Goal: Book appointment/travel/reservation

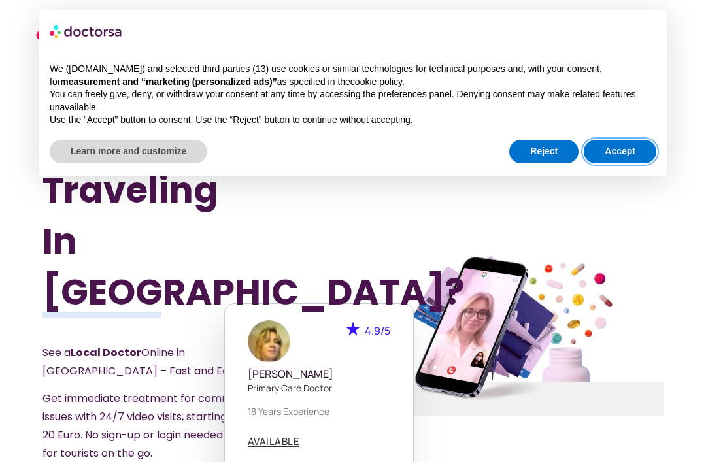
click at [625, 150] on button "Accept" at bounding box center [620, 152] width 73 height 24
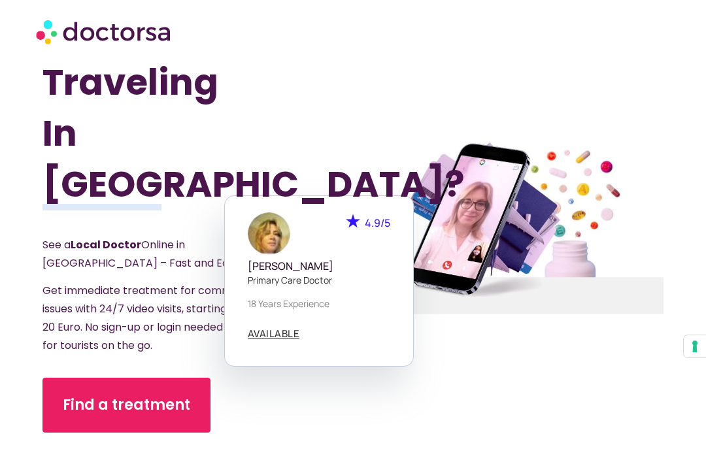
scroll to position [102, 0]
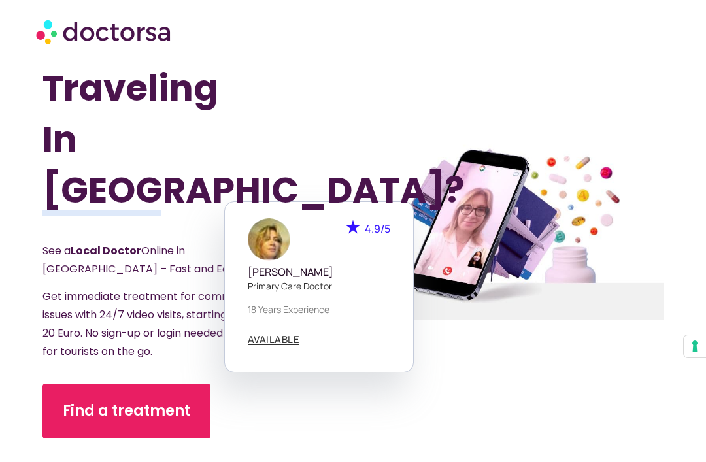
click at [161, 401] on span "Find a treatment" at bounding box center [126, 411] width 127 height 21
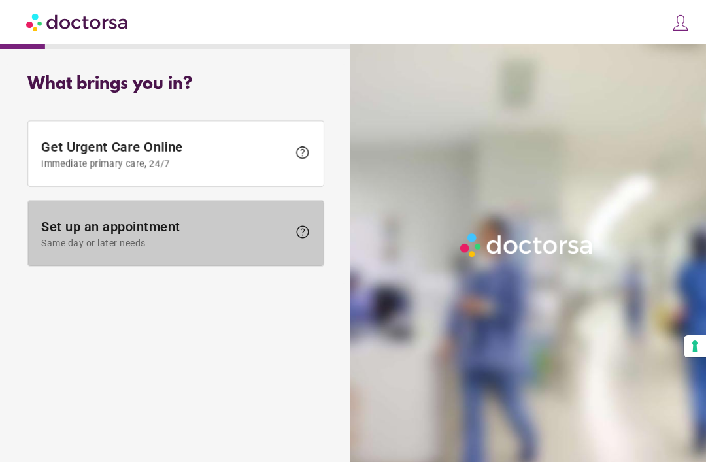
click at [306, 226] on span "help" at bounding box center [303, 232] width 16 height 16
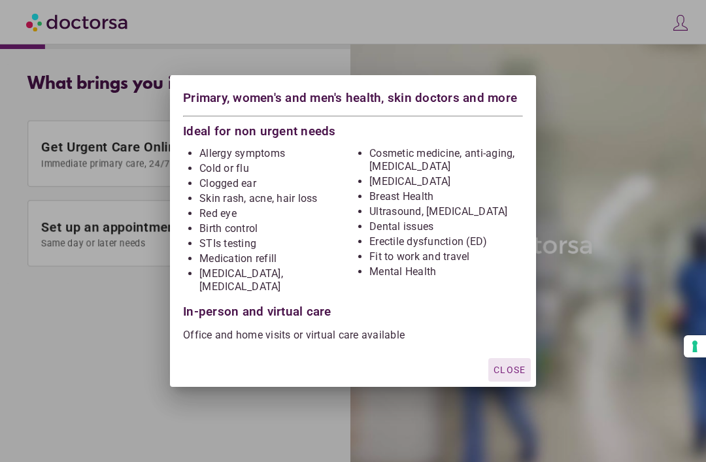
click at [509, 365] on span "Close" at bounding box center [509, 370] width 32 height 10
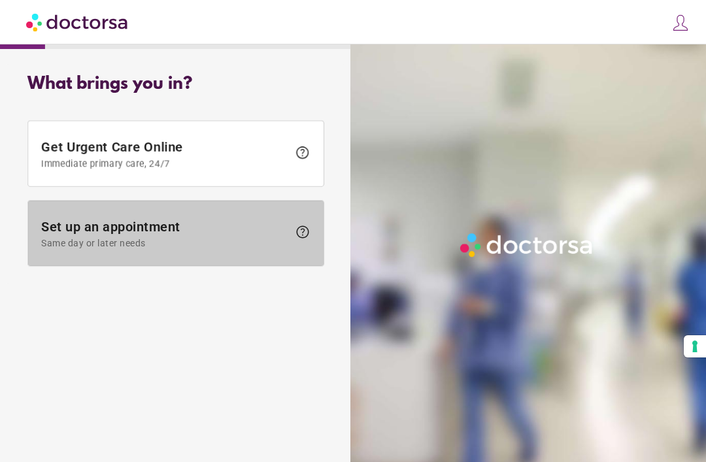
click at [100, 222] on span "Set up an appointment Same day or later needs" at bounding box center [164, 233] width 247 height 29
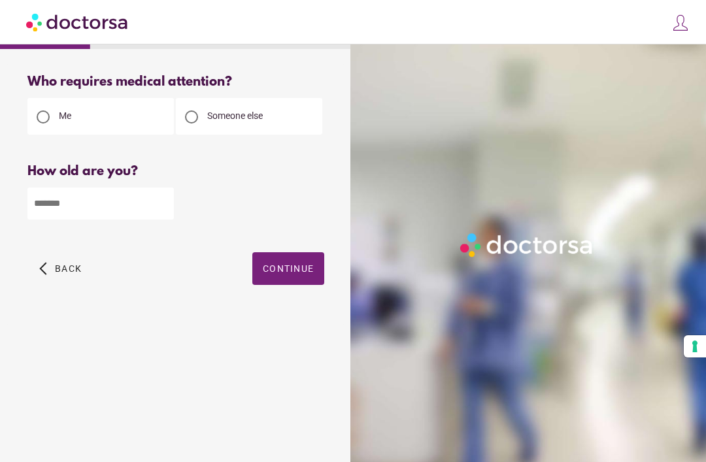
click at [124, 210] on input "number" at bounding box center [100, 204] width 146 height 32
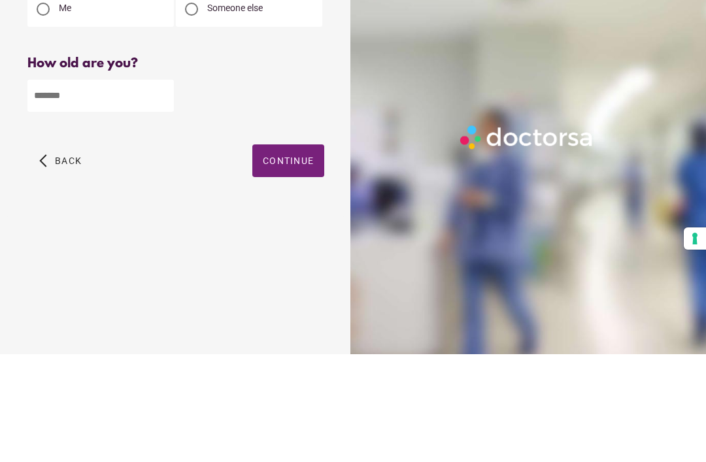
type input "**"
click at [279, 263] on span "Continue" at bounding box center [288, 268] width 51 height 10
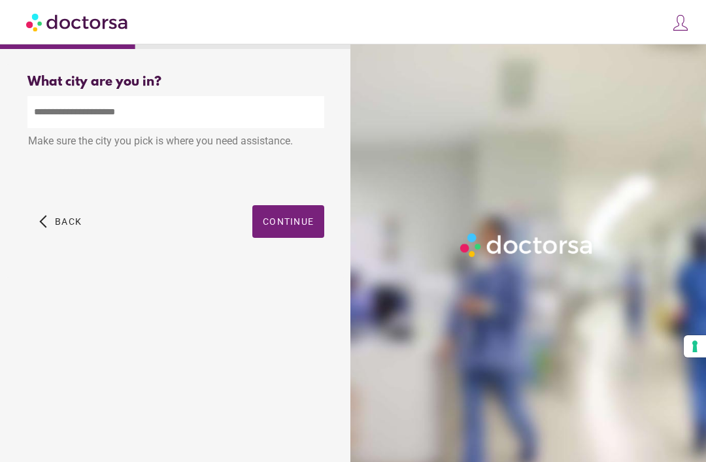
click at [148, 103] on input "text" at bounding box center [175, 112] width 297 height 32
click at [86, 148] on div "Alfaix , Spain" at bounding box center [175, 142] width 295 height 26
type input "**********"
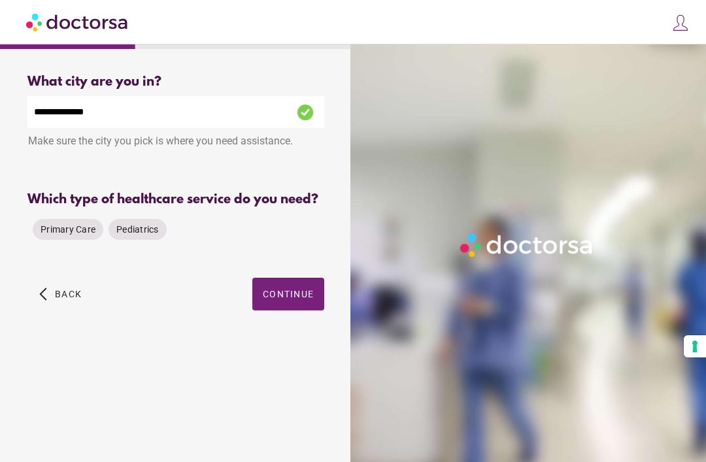
click at [63, 235] on span "Primary Care" at bounding box center [68, 229] width 55 height 10
